Goal: Browse casually: Explore the website without a specific task or goal

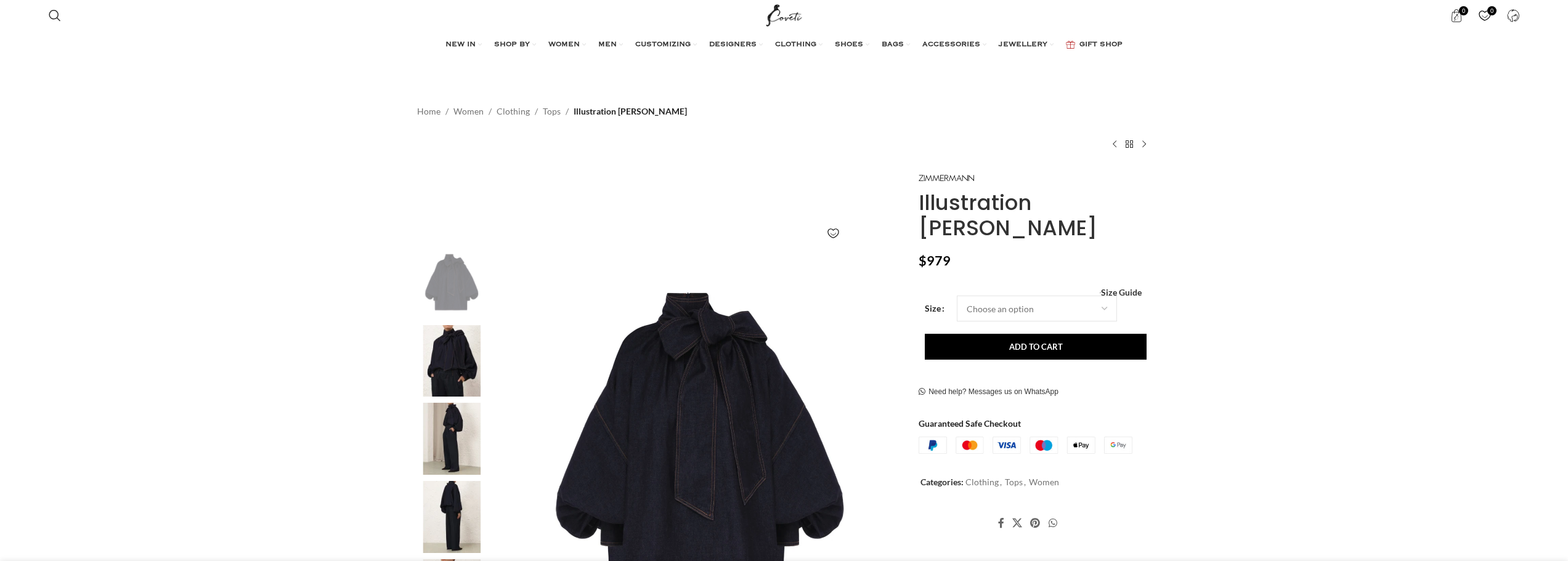
click at [440, 368] on img at bounding box center [451, 361] width 75 height 72
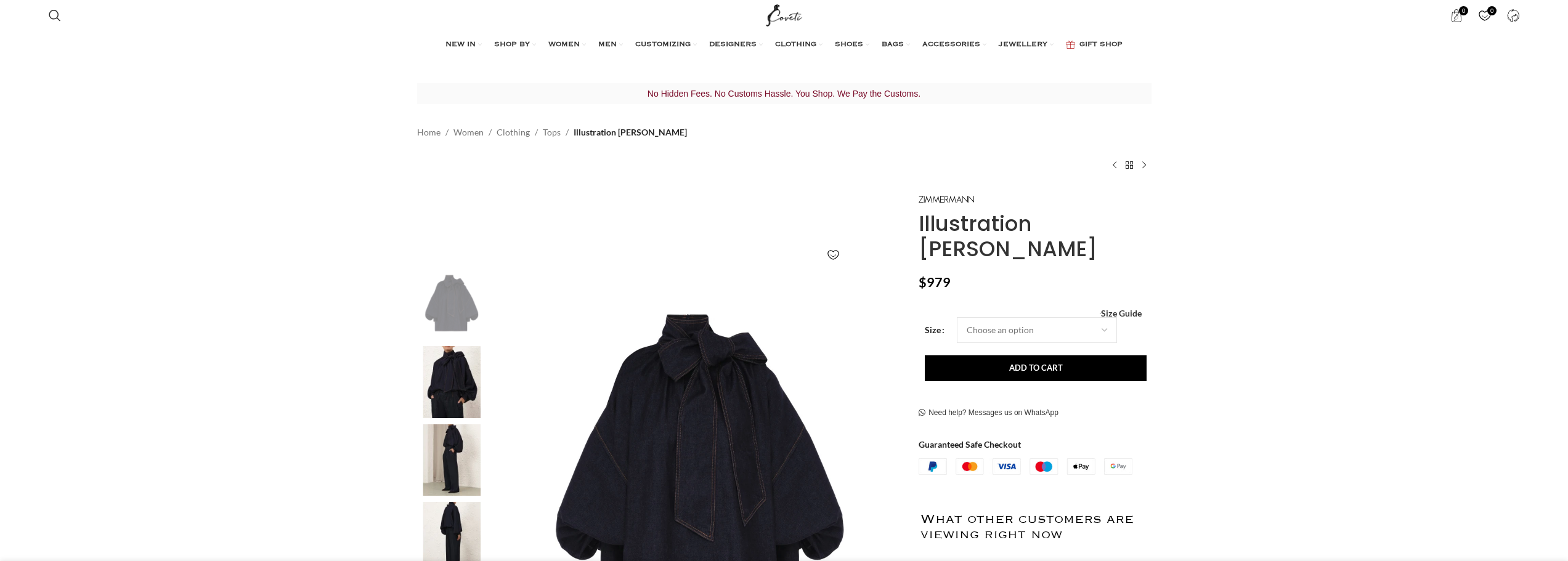
click at [478, 389] on img at bounding box center [451, 382] width 75 height 72
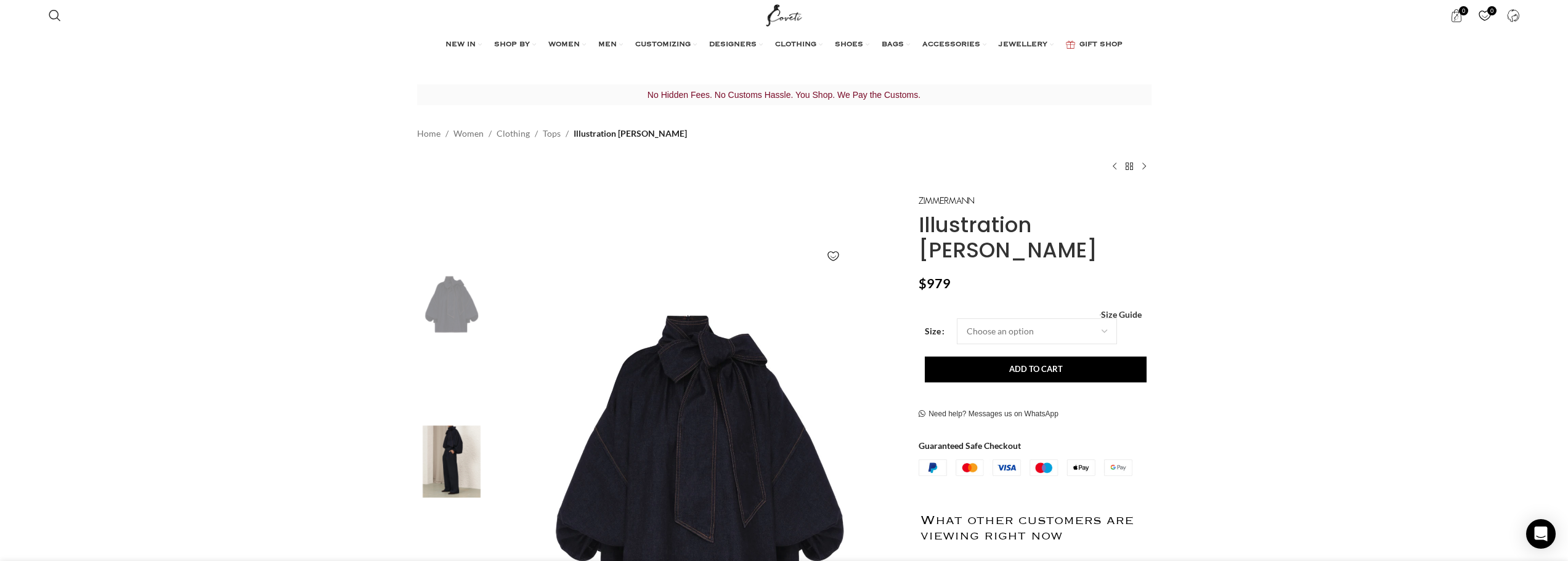
click at [460, 457] on img "3 / 6" at bounding box center [451, 462] width 75 height 72
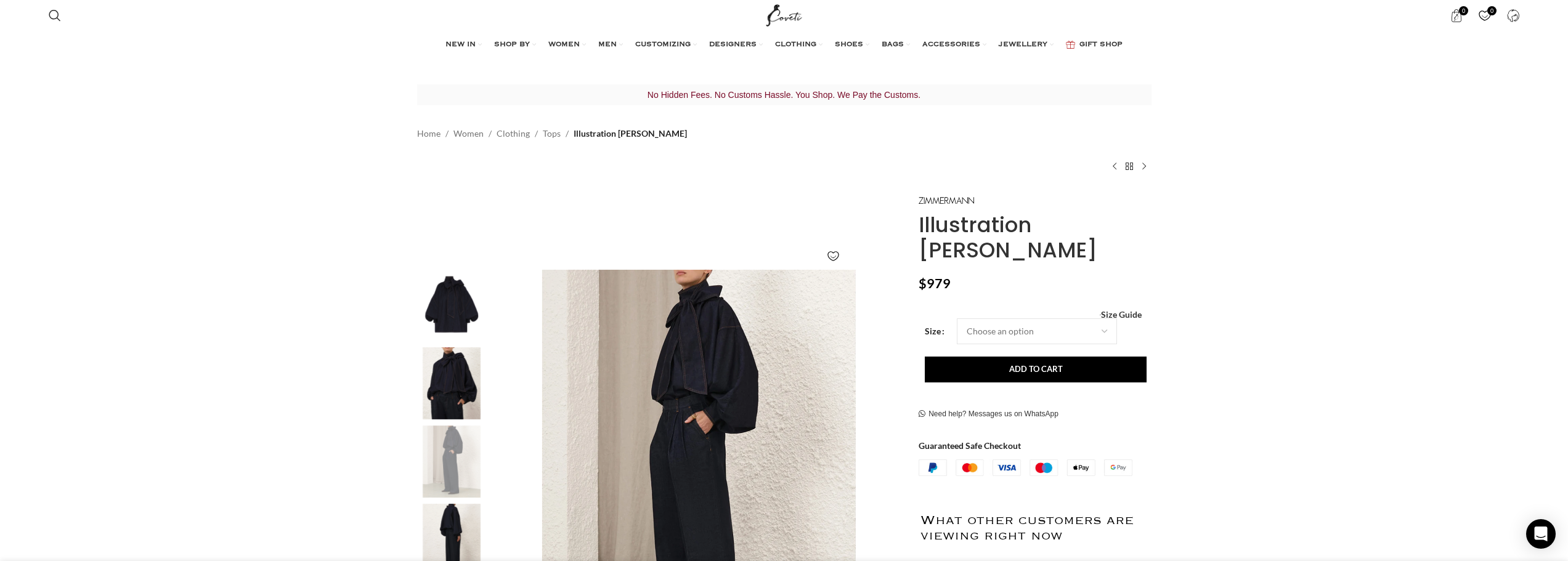
click at [459, 530] on img "4 / 6" at bounding box center [451, 540] width 75 height 72
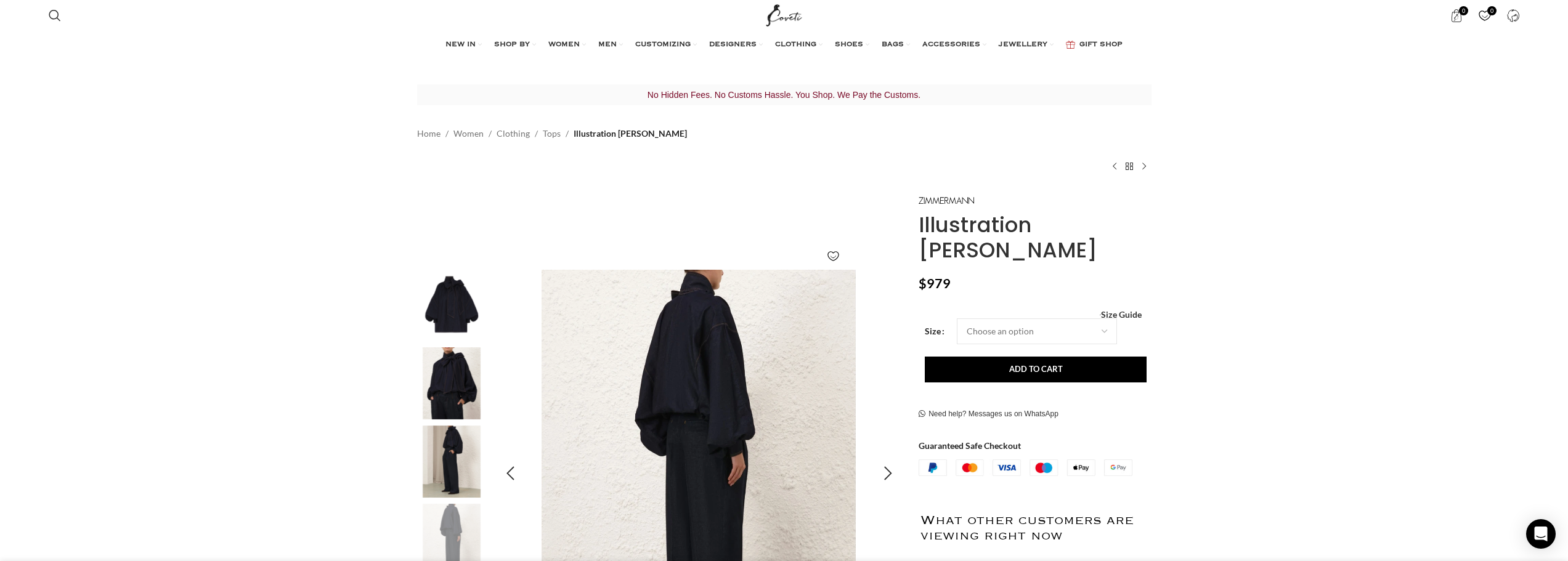
click at [693, 303] on img "4 / 6" at bounding box center [699, 474] width 409 height 409
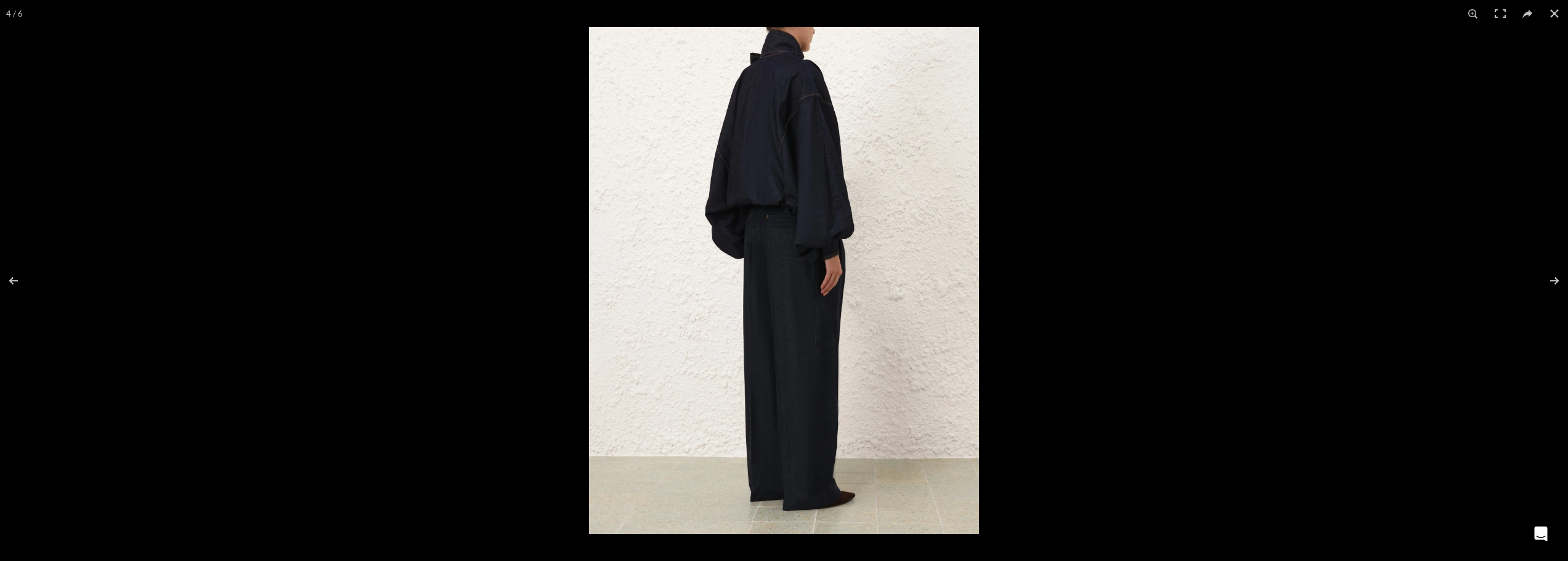
click at [734, 89] on img at bounding box center [784, 281] width 390 height 507
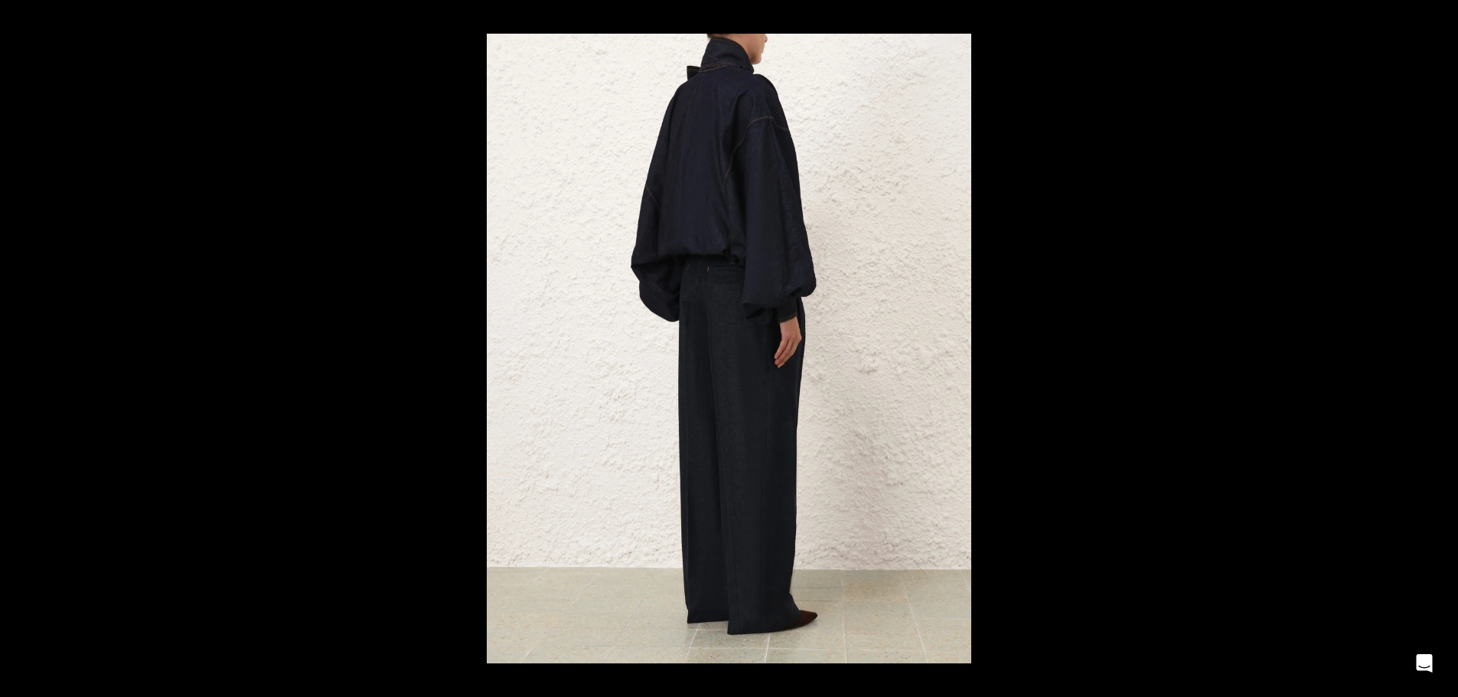
scroll to position [0, 806]
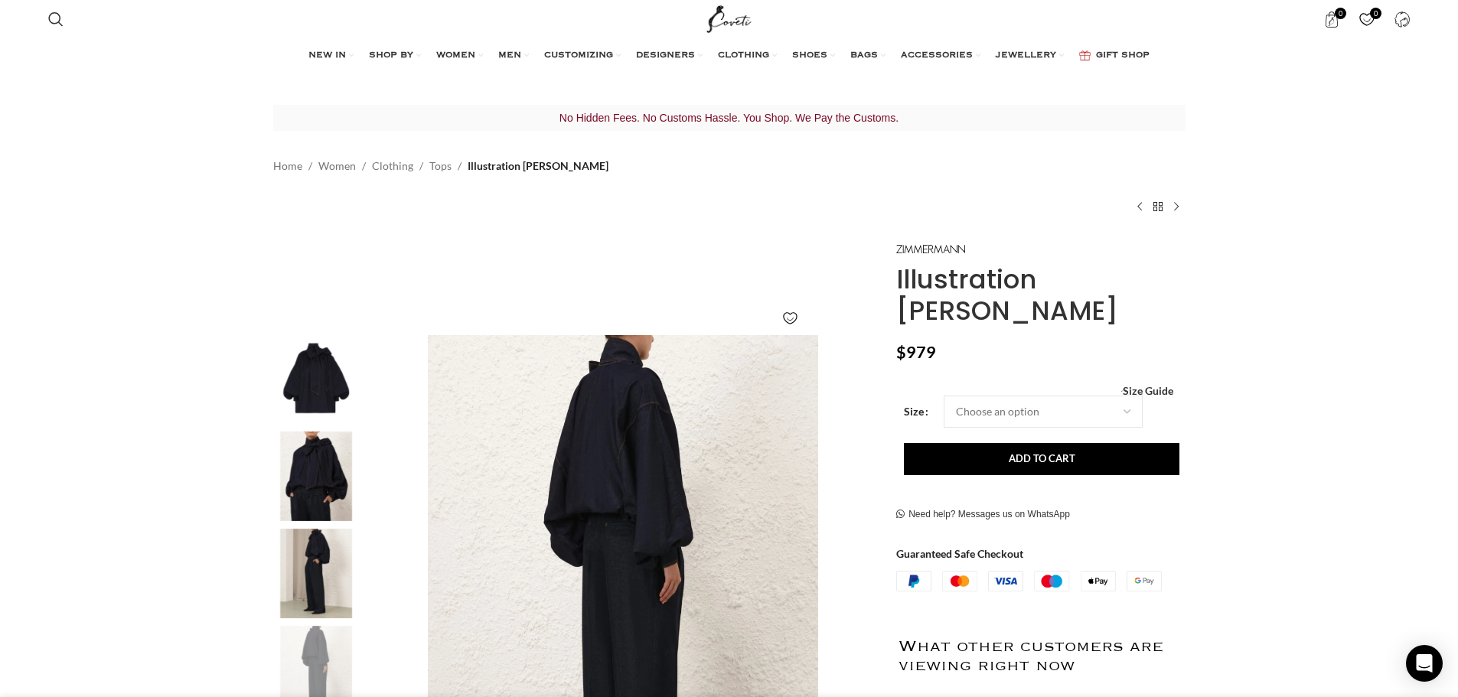
click at [311, 466] on img "2 / 6" at bounding box center [315, 477] width 93 height 90
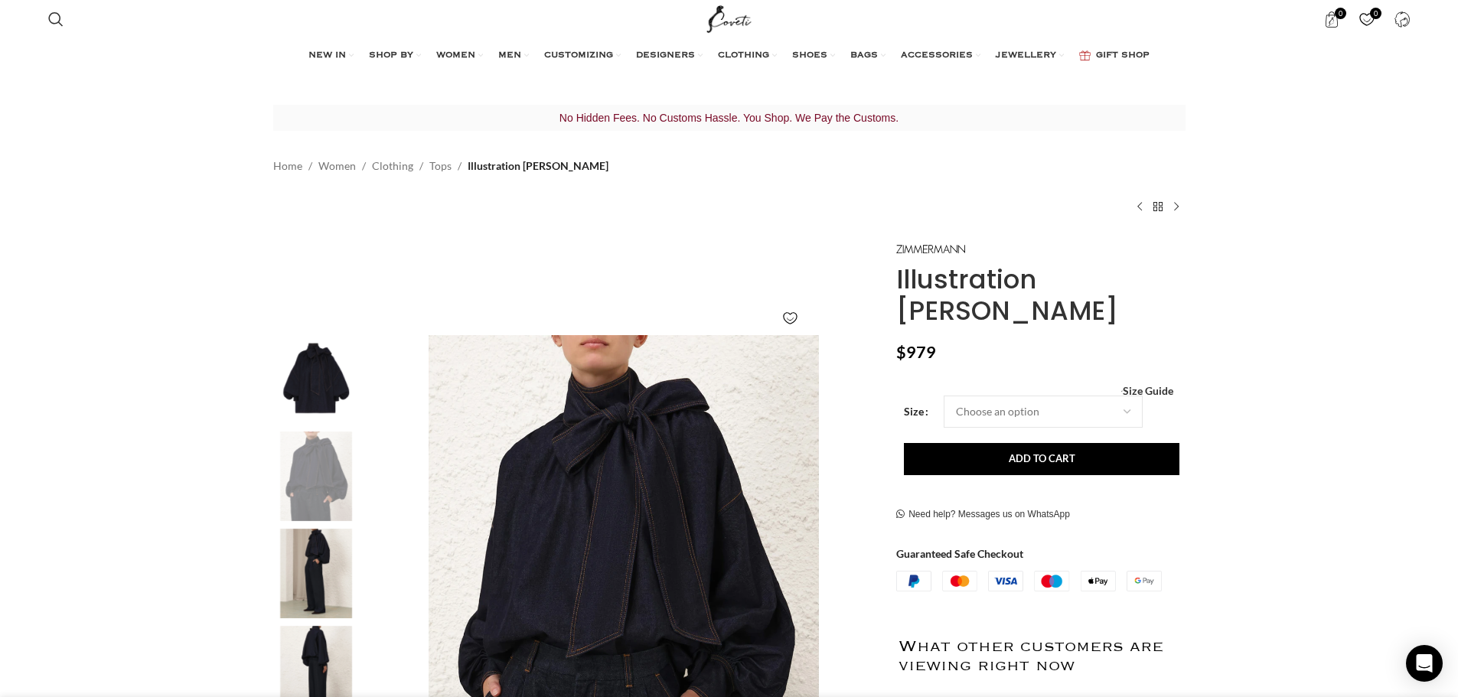
click at [316, 573] on img "3 / 6" at bounding box center [315, 574] width 93 height 90
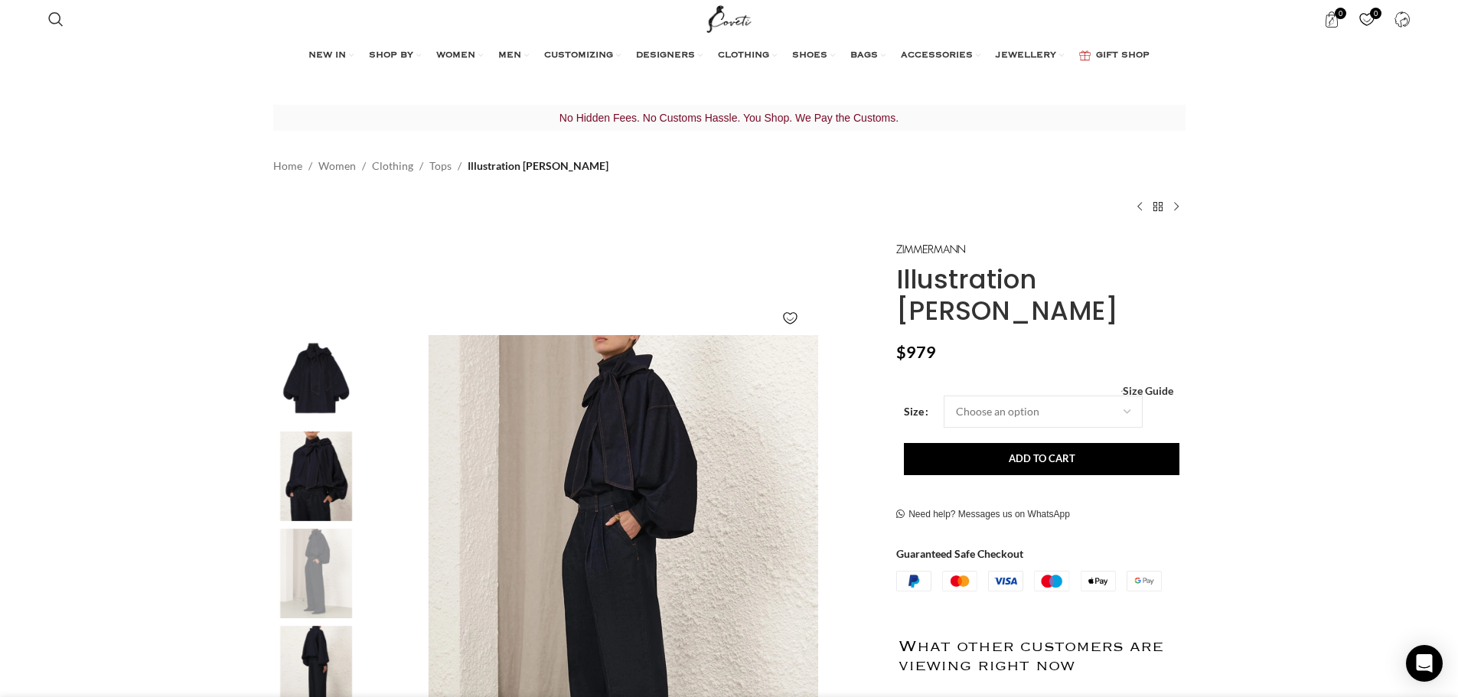
click at [315, 657] on img "4 / 6" at bounding box center [315, 671] width 93 height 90
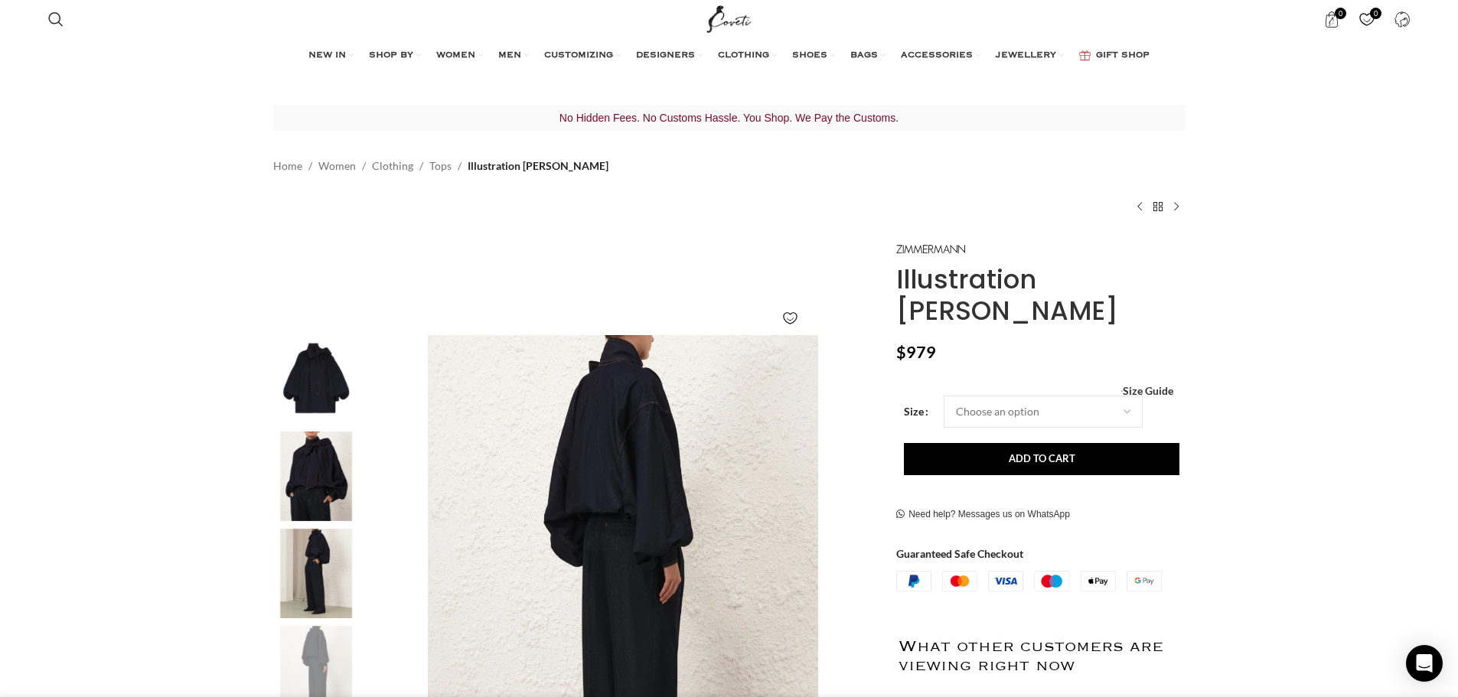
click at [326, 538] on img "3 / 6" at bounding box center [315, 574] width 93 height 90
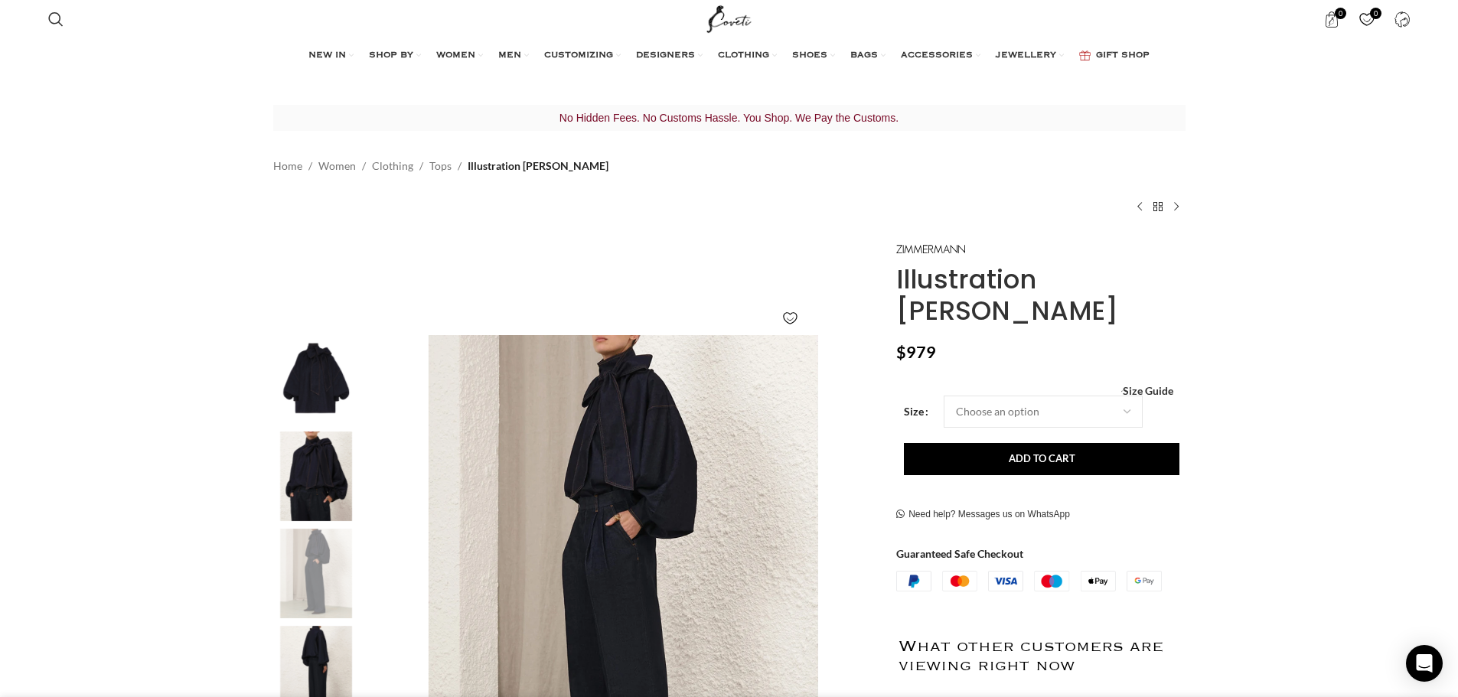
click at [322, 451] on img "2 / 6" at bounding box center [315, 477] width 93 height 90
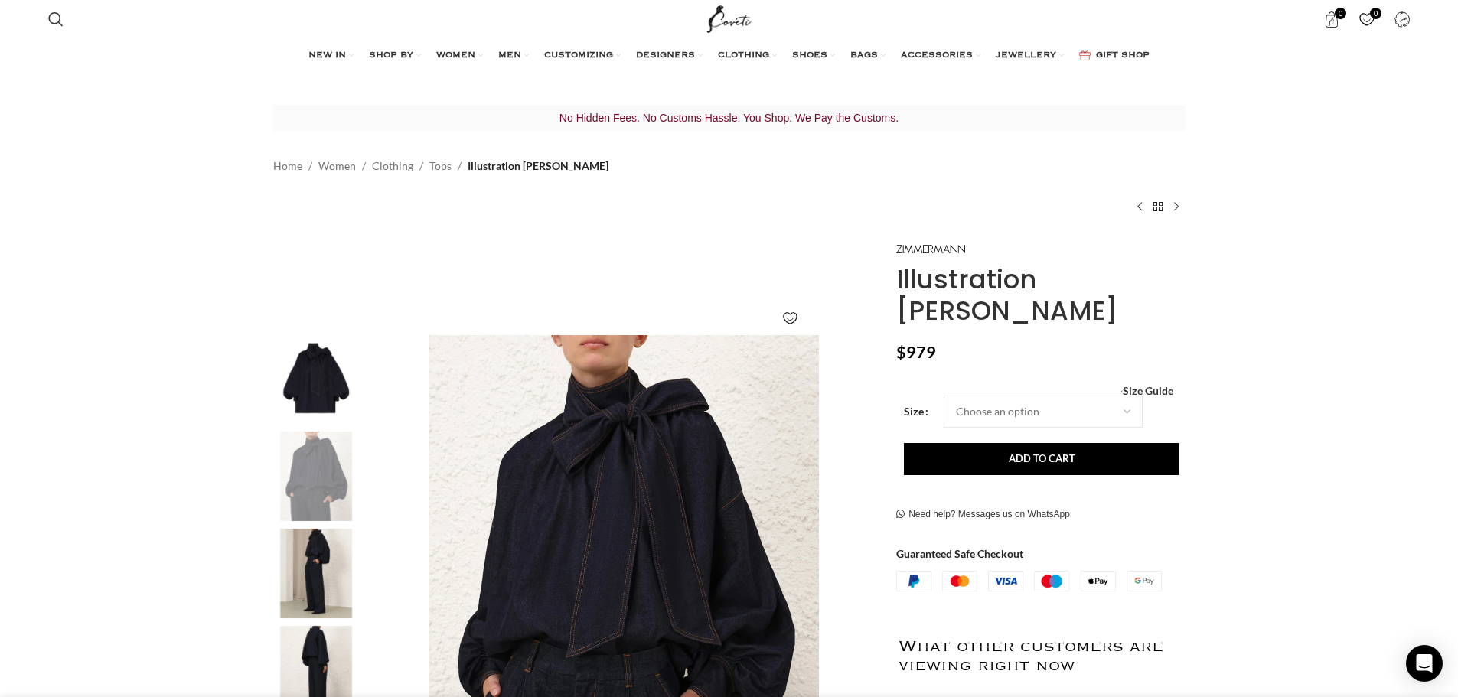
click at [322, 530] on img "3 / 6" at bounding box center [315, 574] width 93 height 90
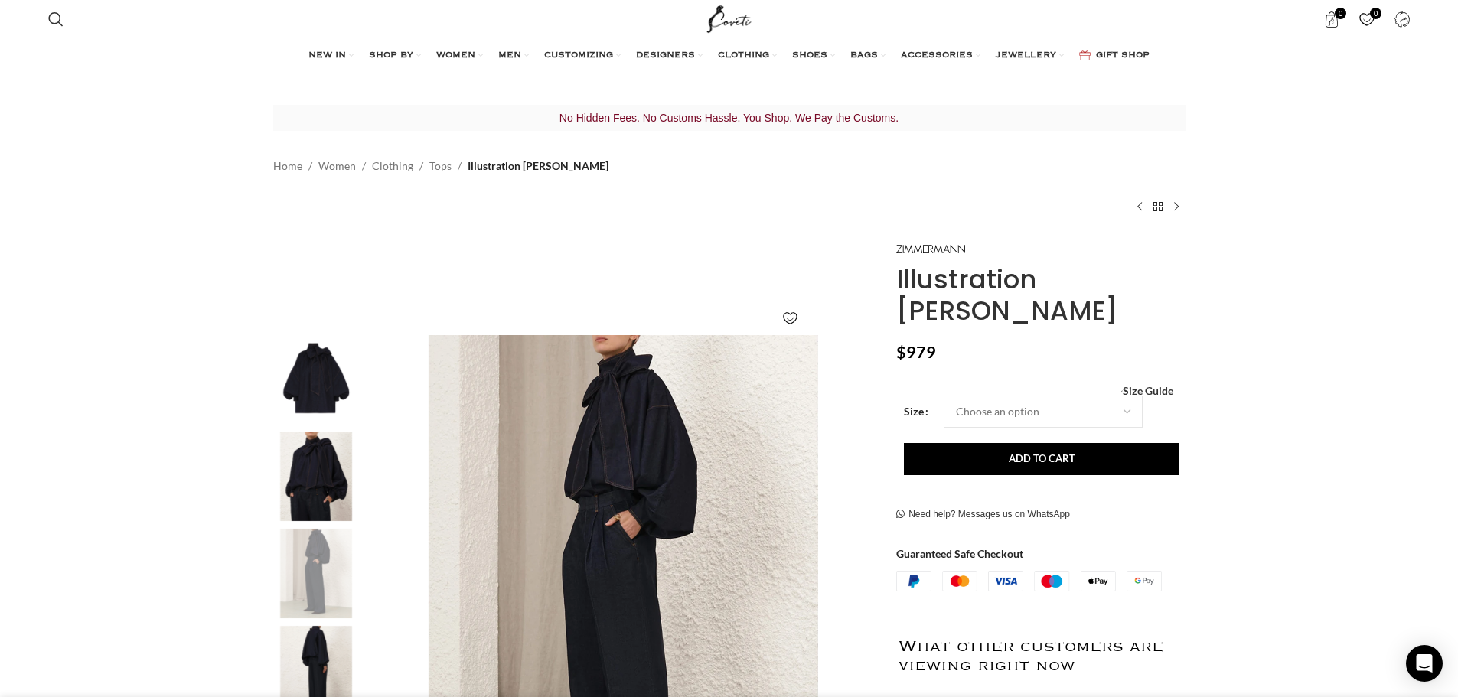
click at [335, 384] on img "1 / 6" at bounding box center [315, 380] width 93 height 90
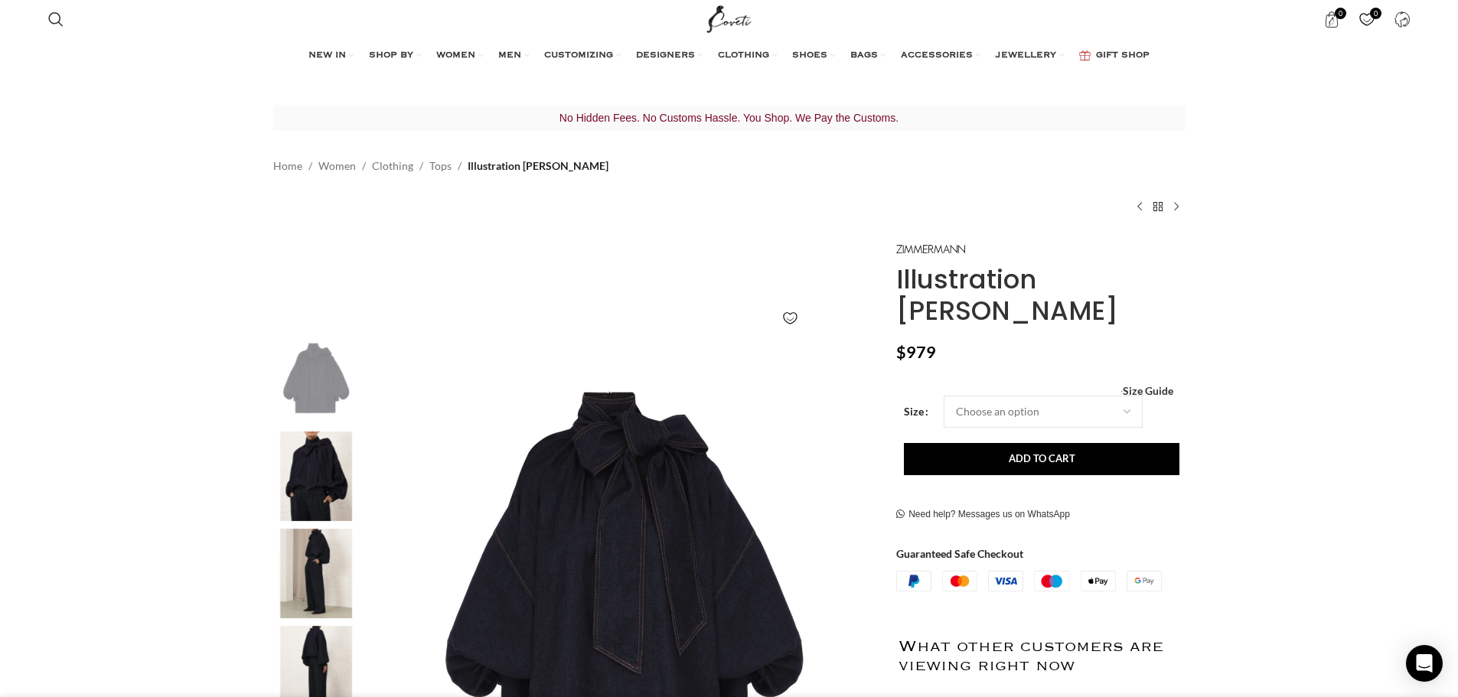
scroll to position [0, 1128]
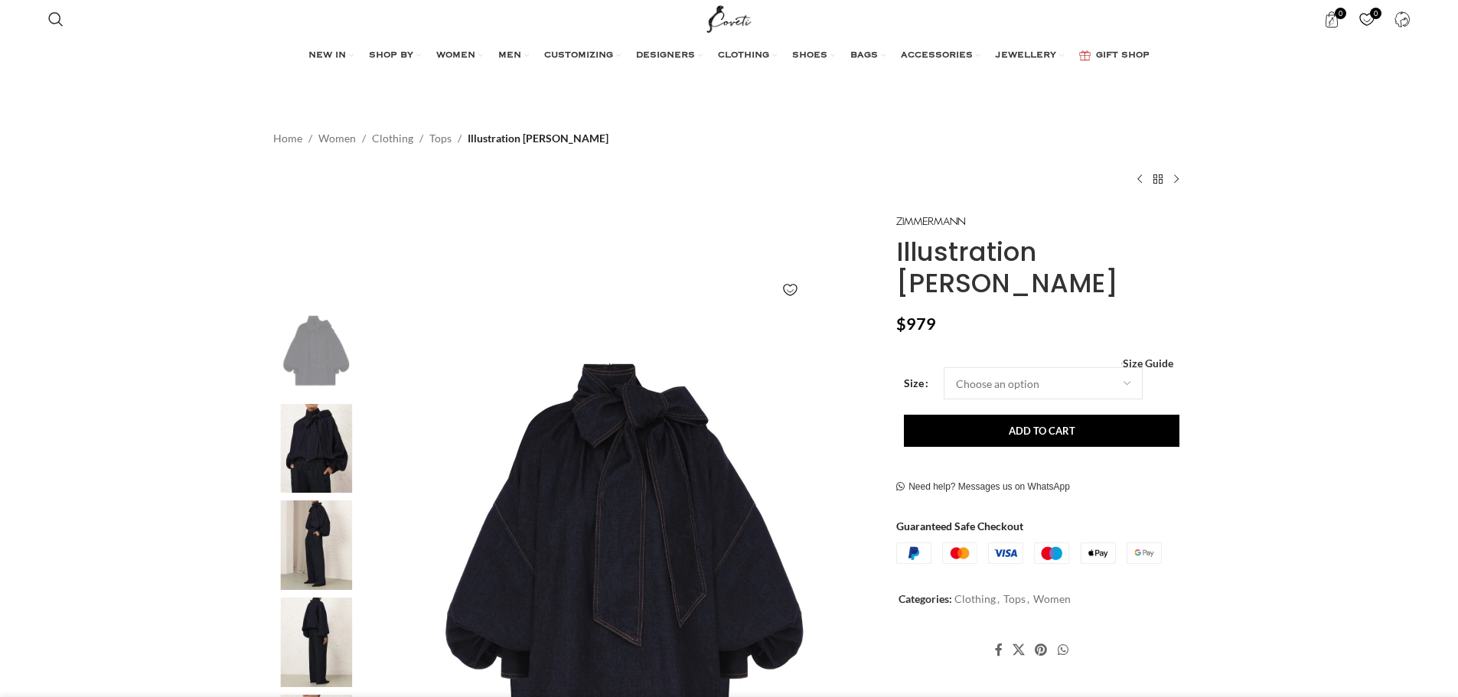
click at [341, 569] on img at bounding box center [315, 546] width 93 height 90
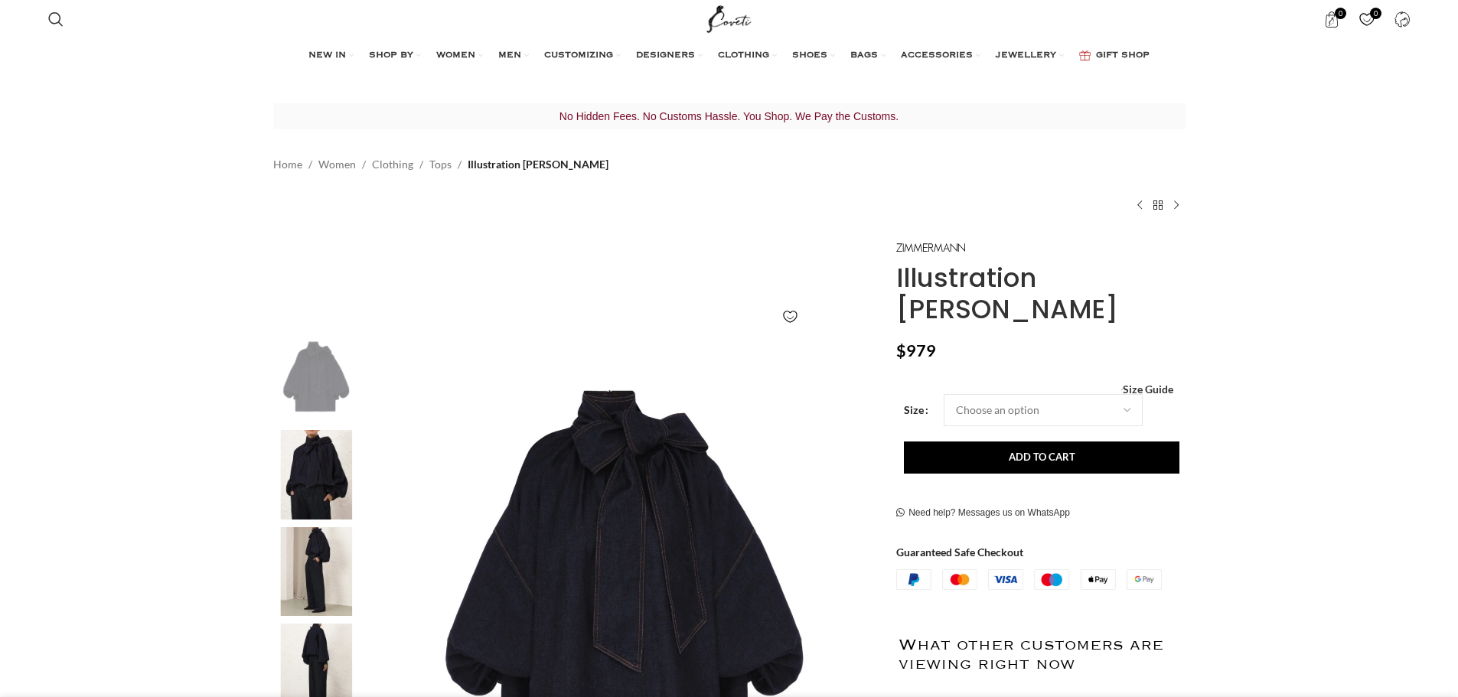
click at [339, 617] on div at bounding box center [315, 575] width 93 height 97
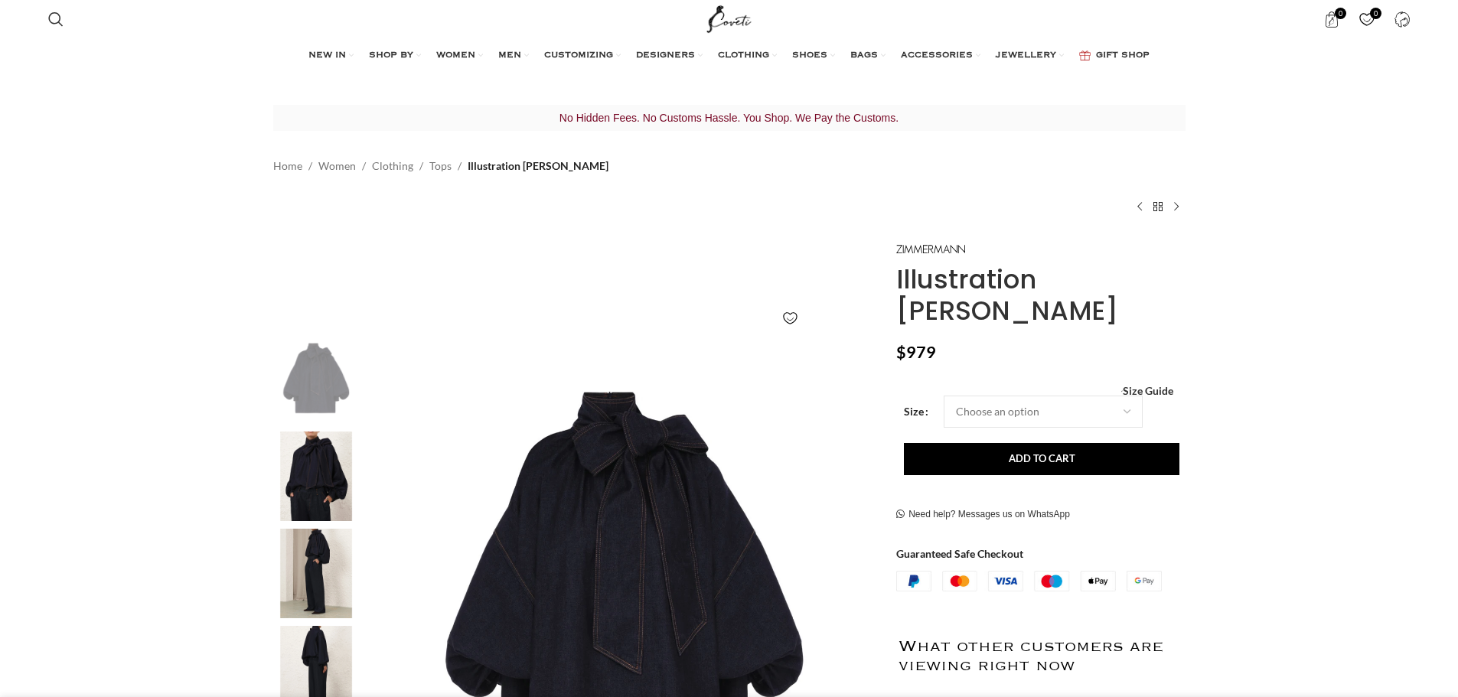
click at [331, 632] on img at bounding box center [315, 671] width 93 height 90
click at [338, 674] on img "4 / 6" at bounding box center [315, 671] width 93 height 90
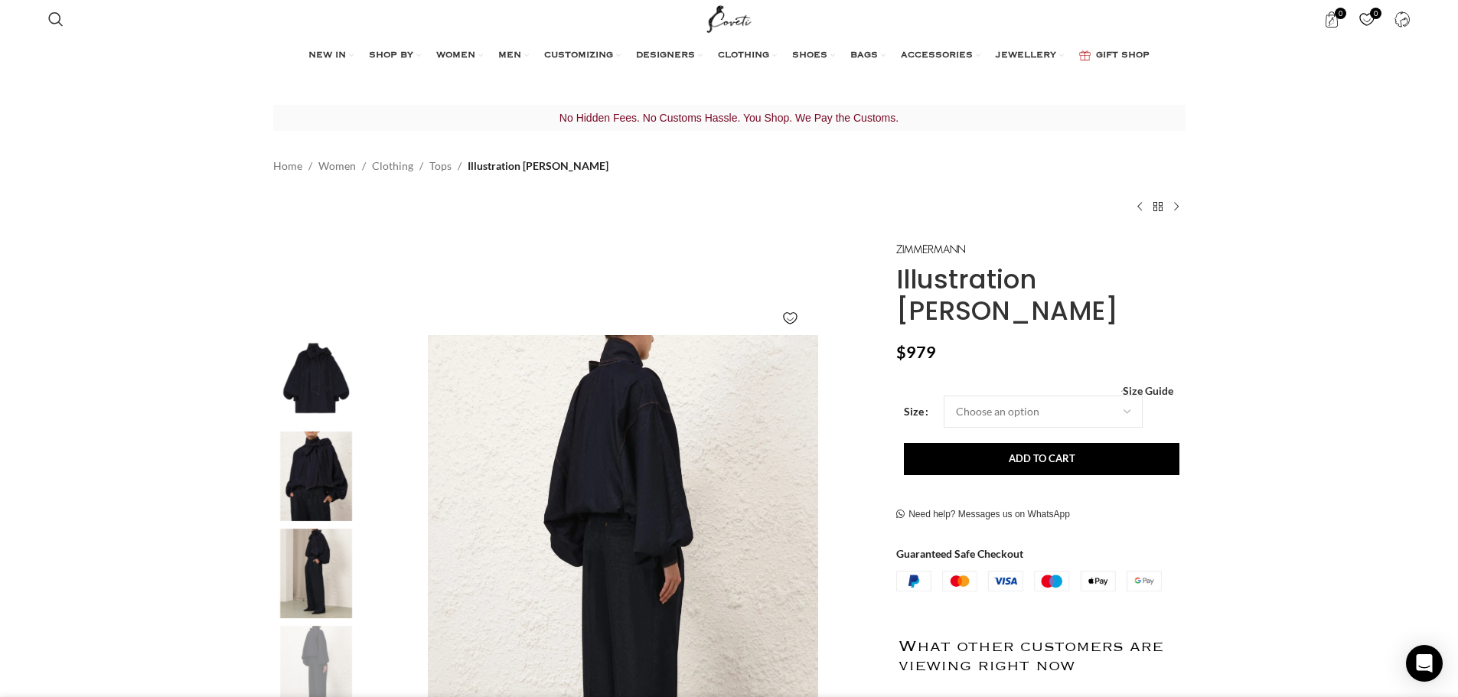
scroll to position [0, 645]
